Goal: Transaction & Acquisition: Purchase product/service

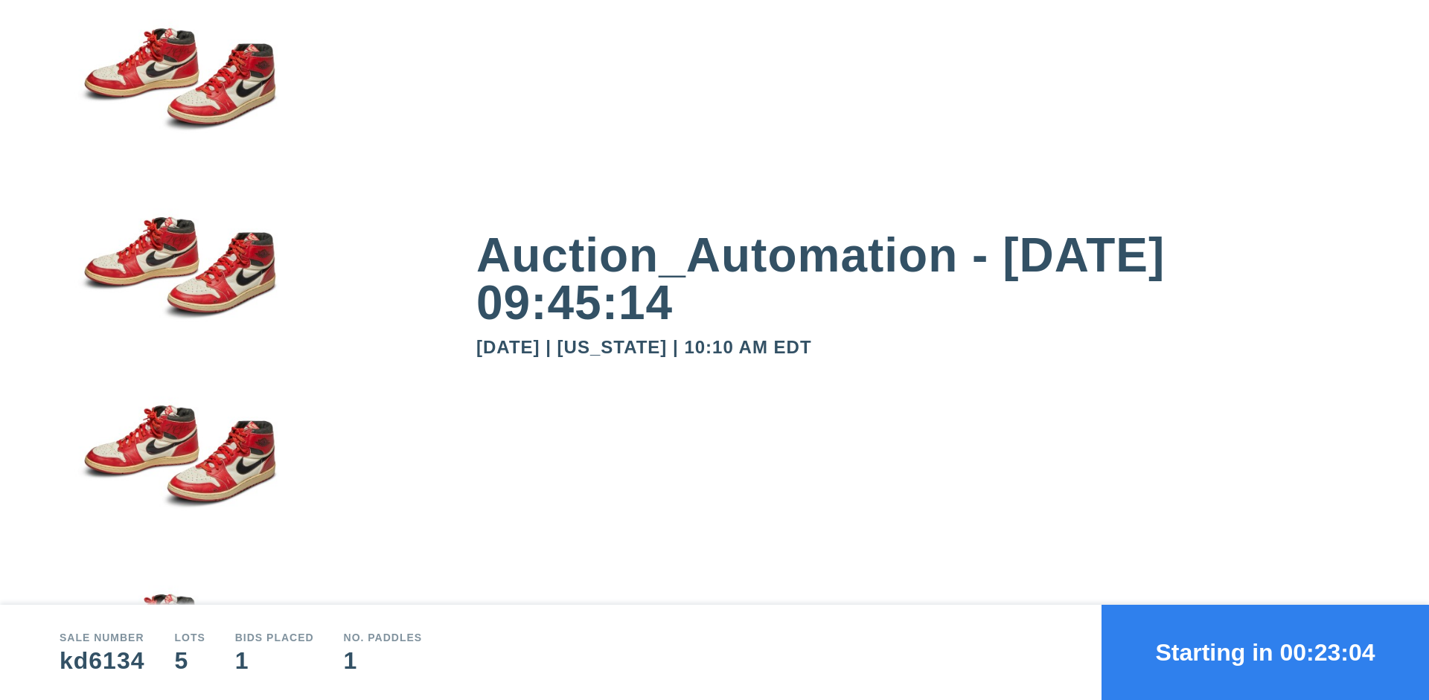
click at [1265, 653] on button "Starting in 00:23:04" at bounding box center [1266, 652] width 328 height 95
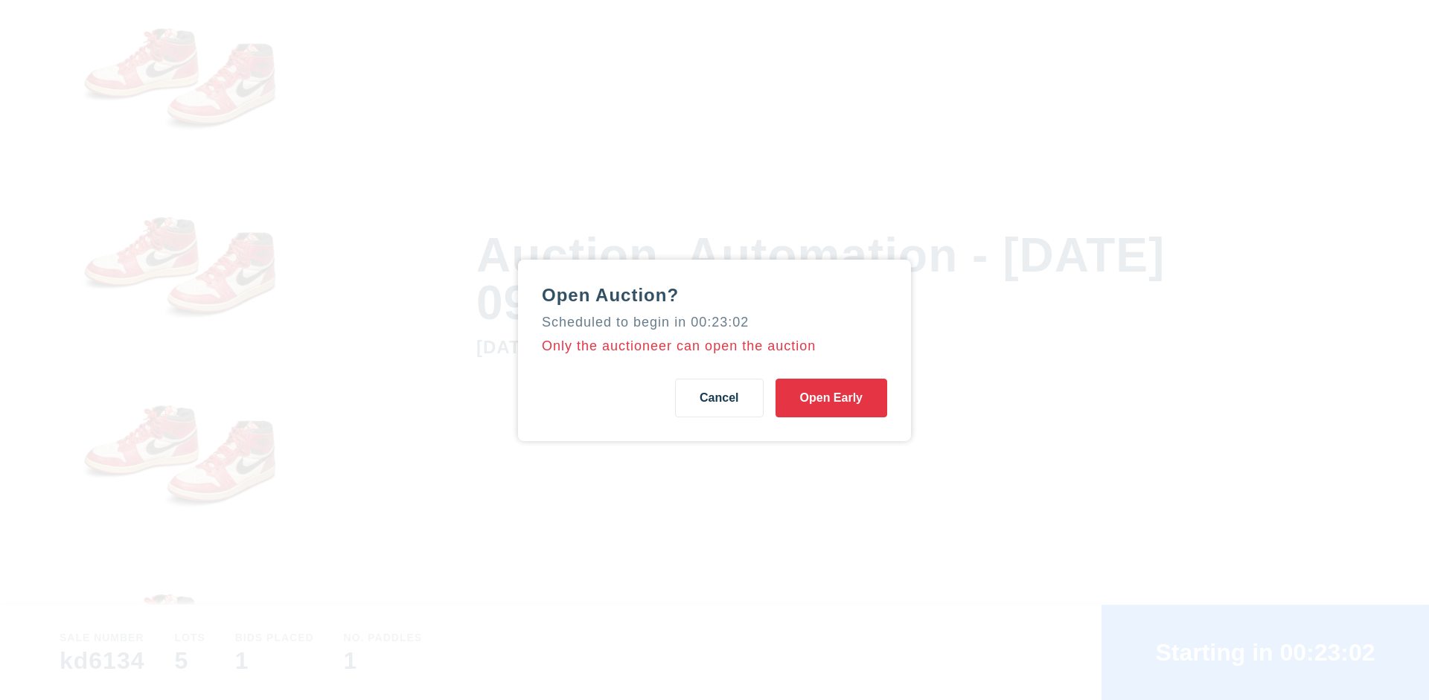
click at [831, 398] on button "Open Early" at bounding box center [832, 398] width 112 height 39
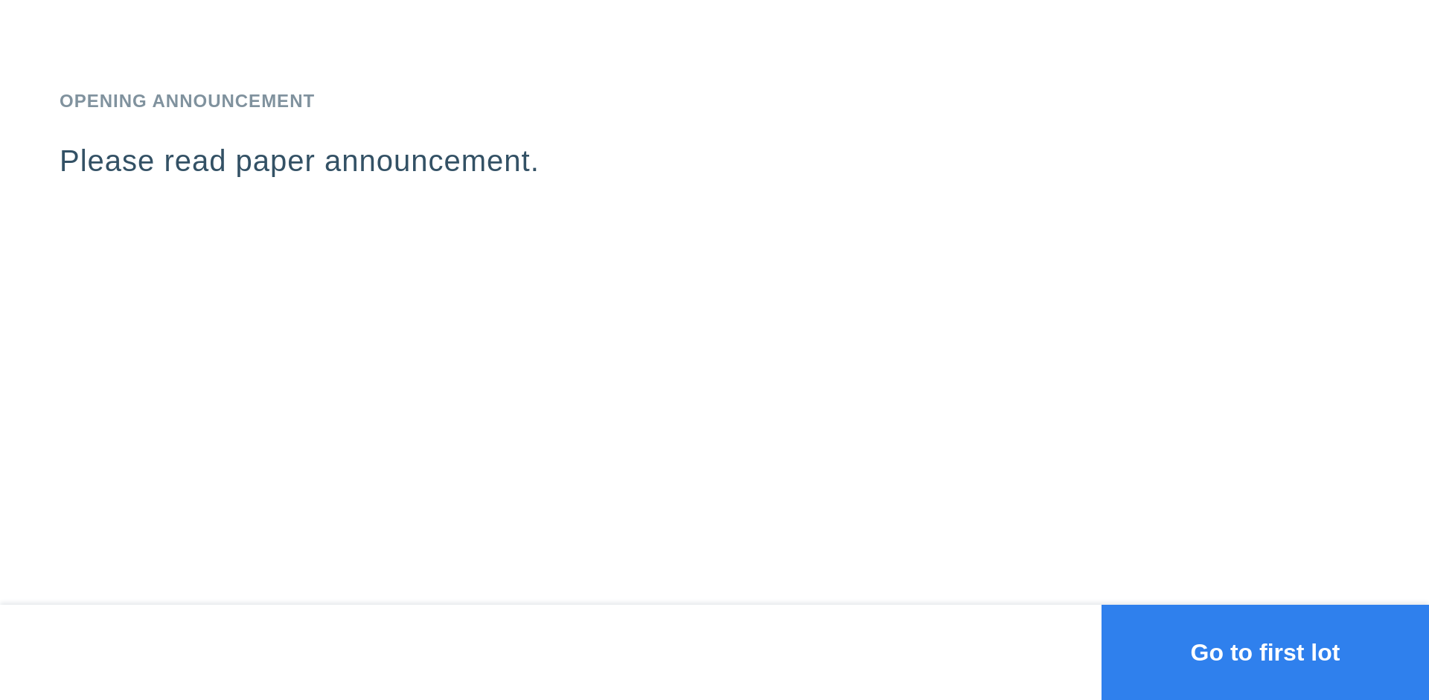
click at [1265, 653] on button "Go to first lot" at bounding box center [1266, 652] width 328 height 95
